Goal: Ask a question

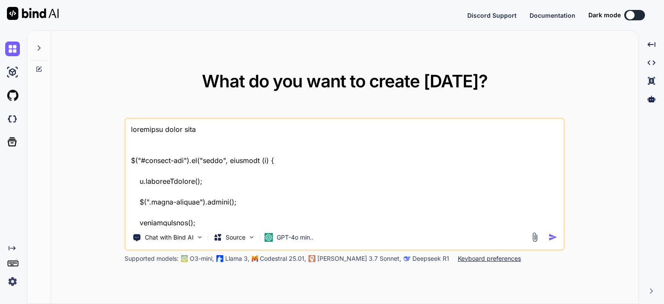
click at [282, 194] on textarea at bounding box center [345, 172] width 438 height 107
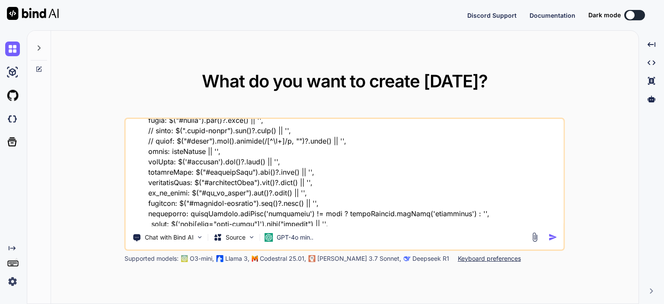
scroll to position [86, 0]
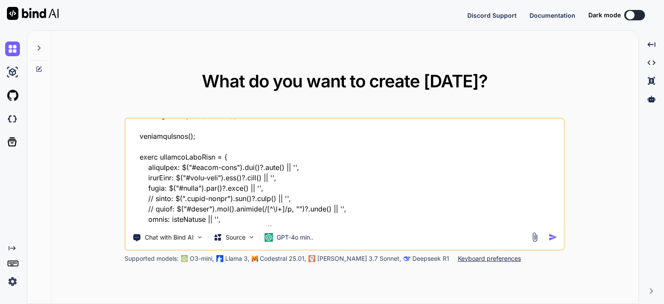
type textarea "x"
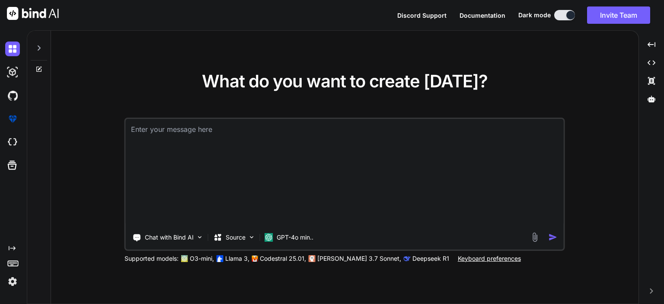
scroll to position [0, 0]
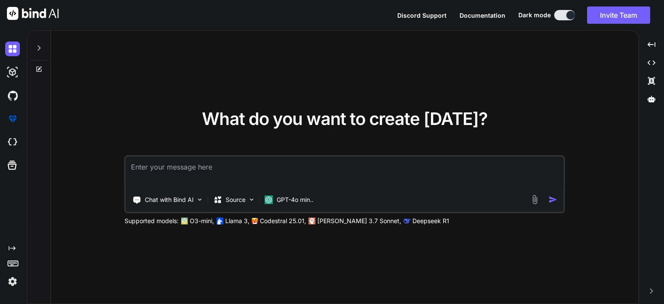
type textarea "x"
click at [216, 172] on textarea at bounding box center [345, 172] width 438 height 32
type textarea "// Create the span elements for the total payment const totalPaymentLabel = doc…"
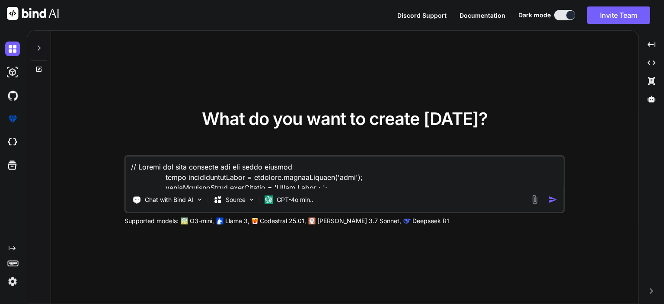
scroll to position [892, 0]
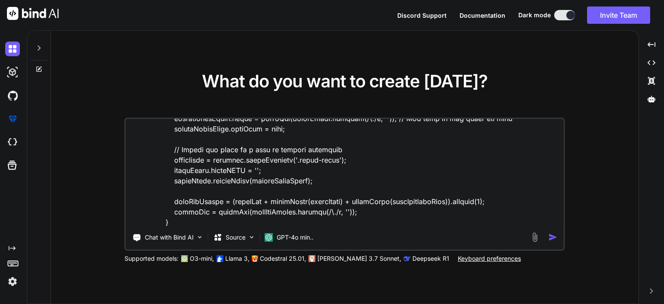
type textarea "x"
type textarea "// Create the span elements for the total payment const totalPaymentLabel = doc…"
type textarea "x"
type textarea "// Create the span elements for the total payment const totalPaymentLabel = doc…"
type textarea "x"
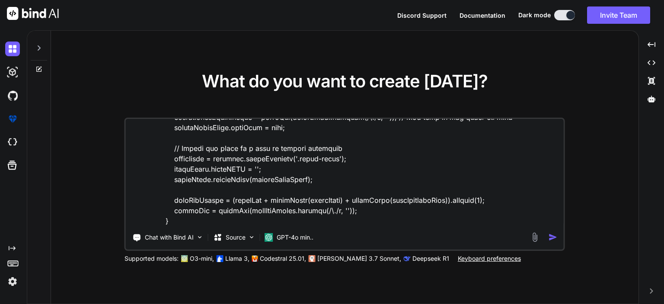
scroll to position [925, 0]
type textarea "// Create the span elements for the total payment const totalPaymentLabel = doc…"
type textarea "x"
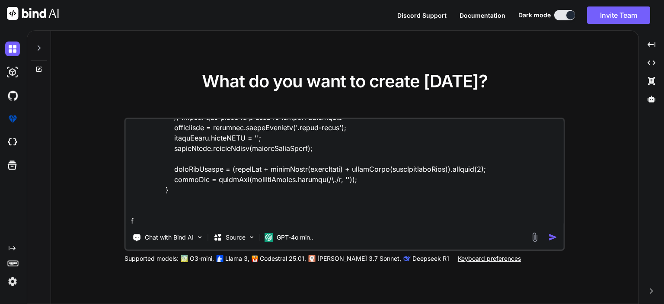
type textarea "// Create the span elements for the total payment const totalPaymentLabel = doc…"
type textarea "x"
type textarea "// Create the span elements for the total payment const totalPaymentLabel = doc…"
type textarea "x"
type textarea "// Create the span elements for the total payment const totalPaymentLabel = doc…"
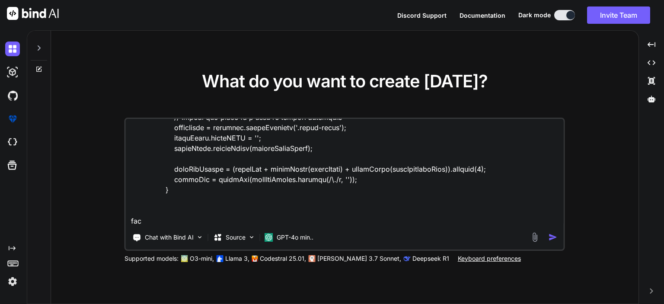
type textarea "x"
type textarea "// Create the span elements for the total payment const totalPaymentLabel = doc…"
type textarea "x"
type textarea "// Create the span elements for the total payment const totalPaymentLabel = doc…"
type textarea "x"
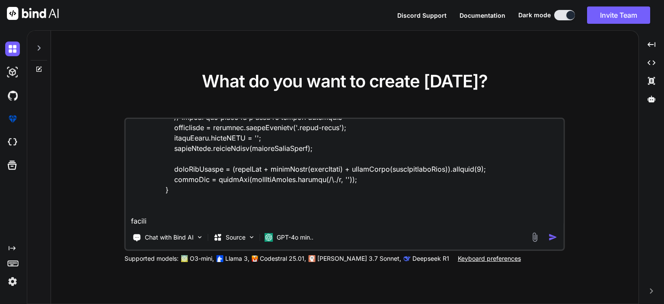
type textarea "// Create the span elements for the total payment const totalPaymentLabel = doc…"
type textarea "x"
type textarea "// Create the span elements for the total payment const totalPaymentLabel = doc…"
type textarea "x"
type textarea "// Create the span elements for the total payment const totalPaymentLabel = doc…"
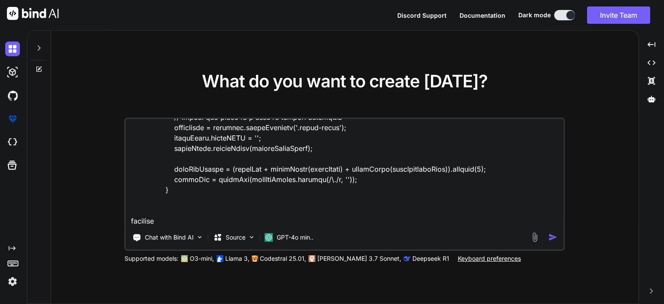
type textarea "x"
type textarea "// Create the span elements for the total payment const totalPaymentLabel = doc…"
type textarea "x"
type textarea "// Create the span elements for the total payment const totalPaymentLabel = doc…"
type textarea "x"
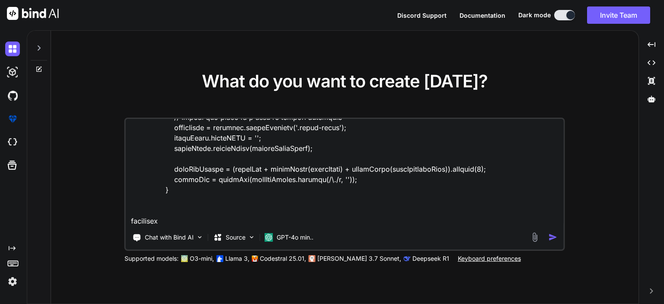
type textarea "// Create the span elements for the total payment const totalPaymentLabel = doc…"
type textarea "x"
type textarea "// Create the span elements for the total payment const totalPaymentLabel = doc…"
type textarea "x"
type textarea "// Create the span elements for the total payment const totalPaymentLabel = doc…"
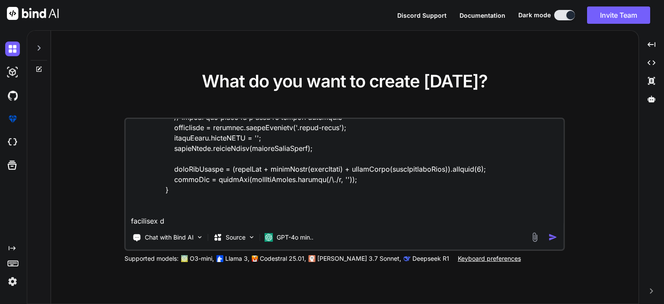
type textarea "x"
type textarea "// Create the span elements for the total payment const totalPaymentLabel = doc…"
type textarea "x"
type textarea "// Create the span elements for the total payment const totalPaymentLabel = doc…"
type textarea "x"
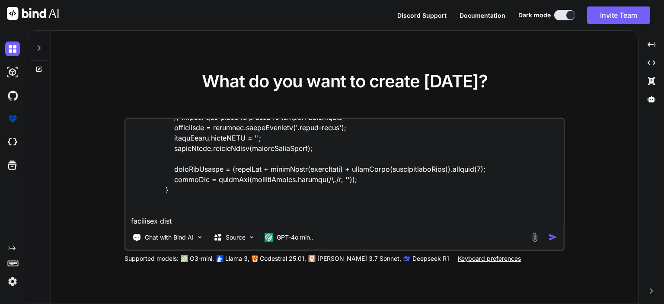
type textarea "// Create the span elements for the total payment const totalPaymentLabel = doc…"
type textarea "x"
type textarea "// Create the span elements for the total payment const totalPaymentLabel = doc…"
type textarea "x"
type textarea "// Create the span elements for the total payment const totalPaymentLabel = doc…"
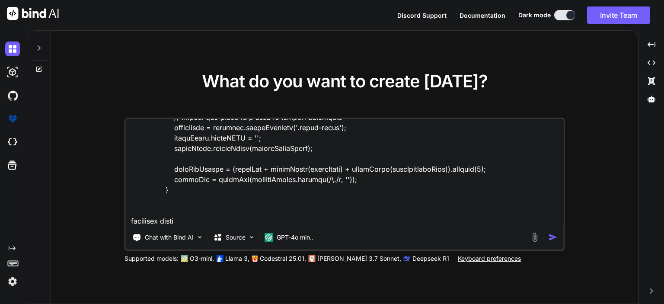
type textarea "x"
type textarea "// Create the span elements for the total payment const totalPaymentLabel = doc…"
type textarea "x"
type textarea "// Create the span elements for the total payment const totalPaymentLabel = doc…"
type textarea "x"
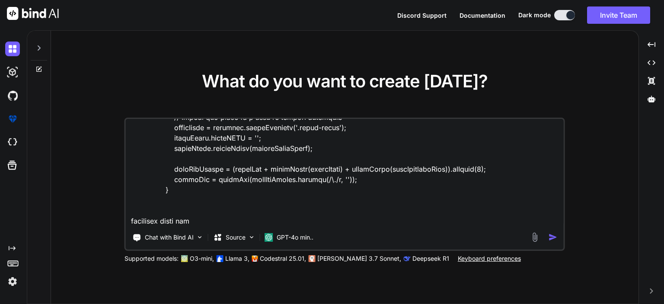
type textarea "// Create the span elements for the total payment const totalPaymentLabel = doc…"
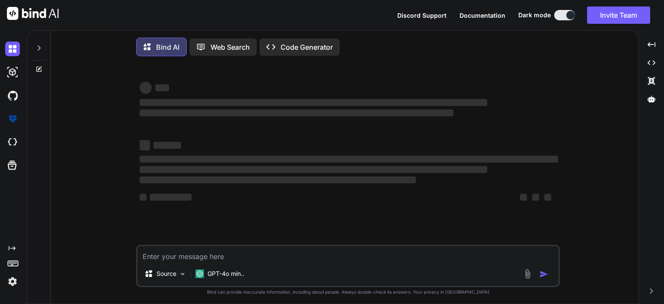
type textarea "x"
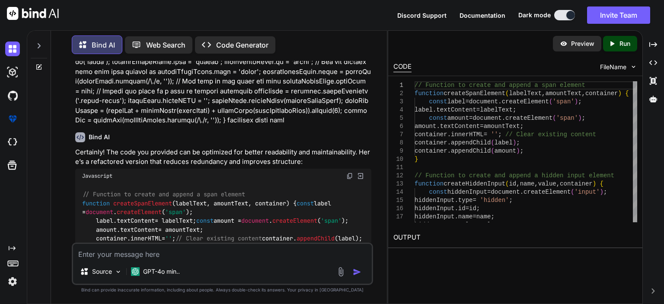
scroll to position [481, 0]
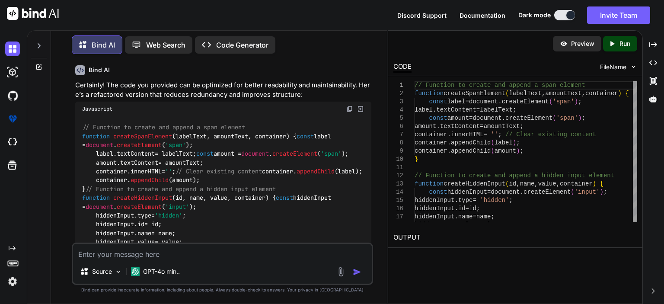
click at [348, 106] on img at bounding box center [349, 108] width 7 height 7
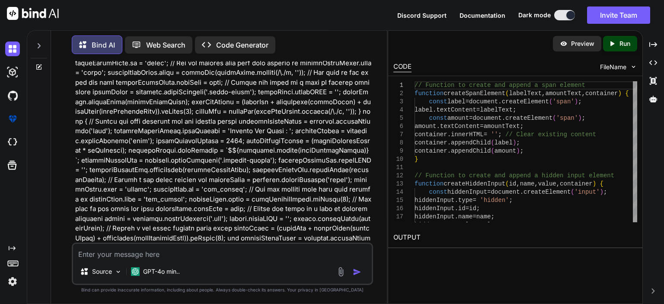
scroll to position [487, 0]
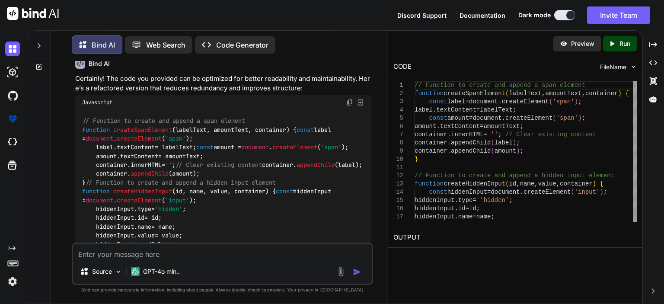
click at [349, 98] on div "Javascript" at bounding box center [223, 102] width 296 height 15
click at [349, 100] on img at bounding box center [349, 102] width 7 height 7
